Goal: Find specific page/section: Find specific page/section

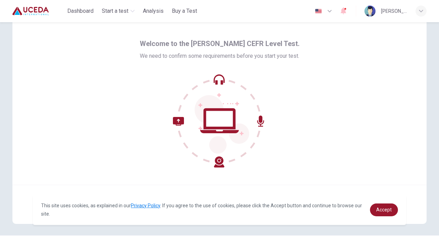
scroll to position [39, 0]
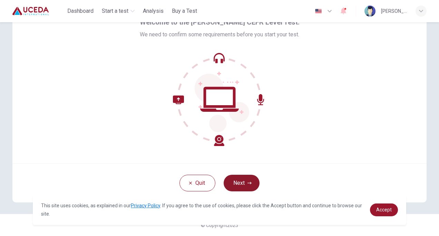
click at [245, 181] on button "Next" at bounding box center [242, 182] width 36 height 17
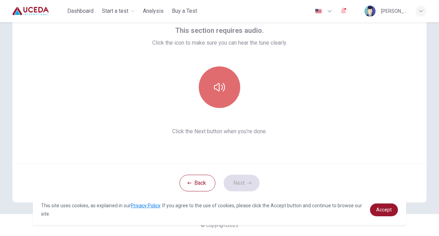
click at [218, 90] on icon "button" at bounding box center [219, 87] width 11 height 8
click at [220, 86] on icon "button" at bounding box center [219, 87] width 11 height 11
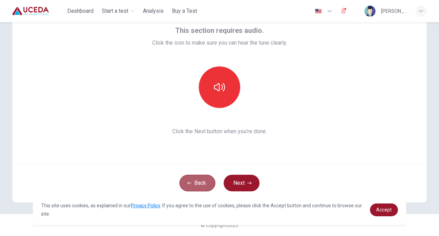
click at [196, 184] on button "Back" at bounding box center [198, 182] width 36 height 17
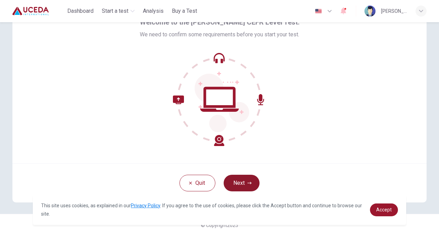
click at [240, 180] on button "Next" at bounding box center [242, 182] width 36 height 17
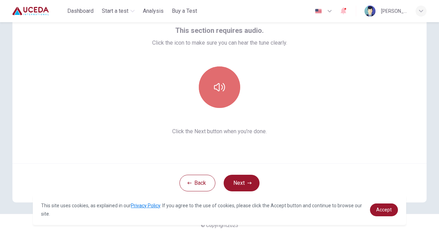
click at [218, 87] on icon "button" at bounding box center [219, 87] width 11 height 8
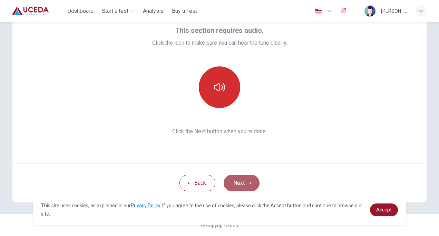
click at [243, 185] on button "Next" at bounding box center [242, 182] width 36 height 17
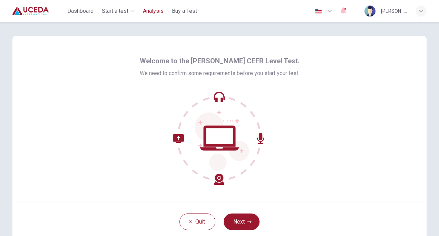
click at [154, 8] on span "Analysis" at bounding box center [153, 11] width 21 height 8
click at [84, 10] on span "Dashboard" at bounding box center [80, 11] width 26 height 8
